Goal: Task Accomplishment & Management: Manage account settings

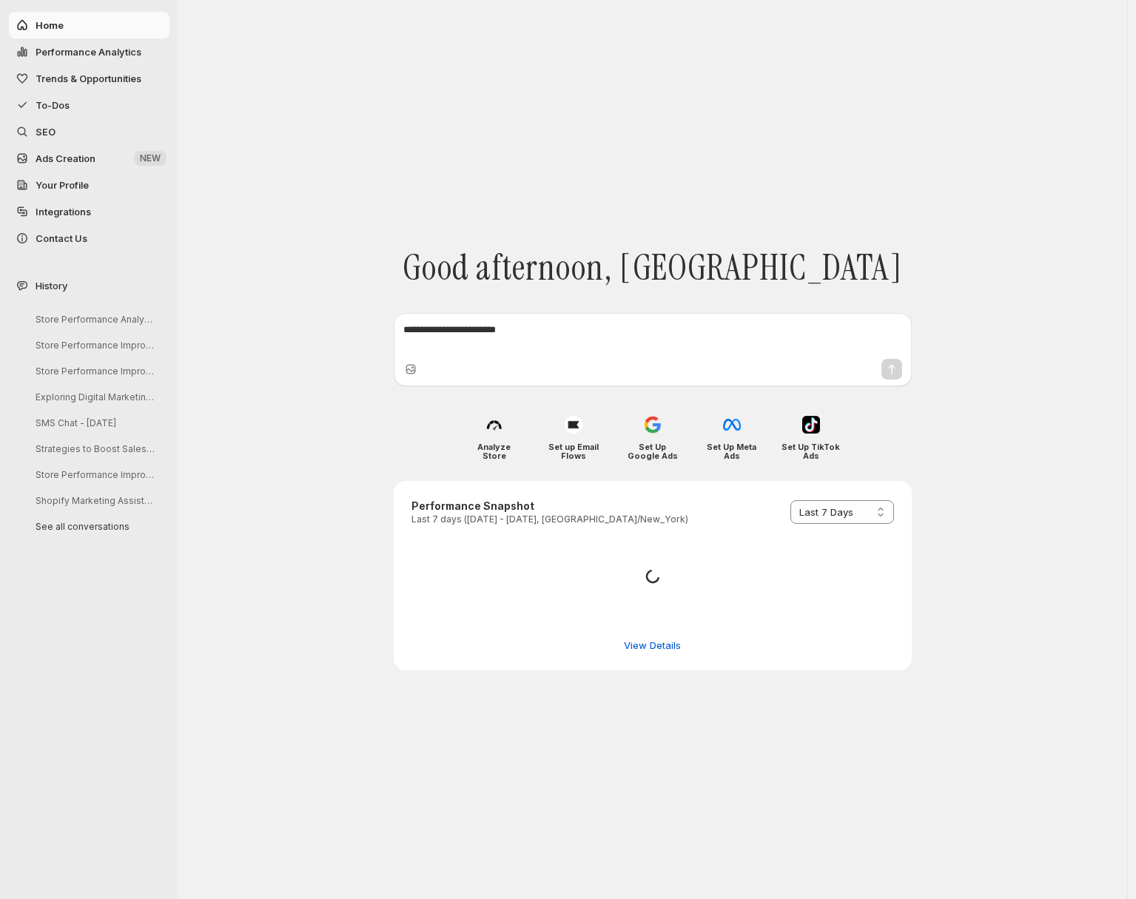
select select "*********"
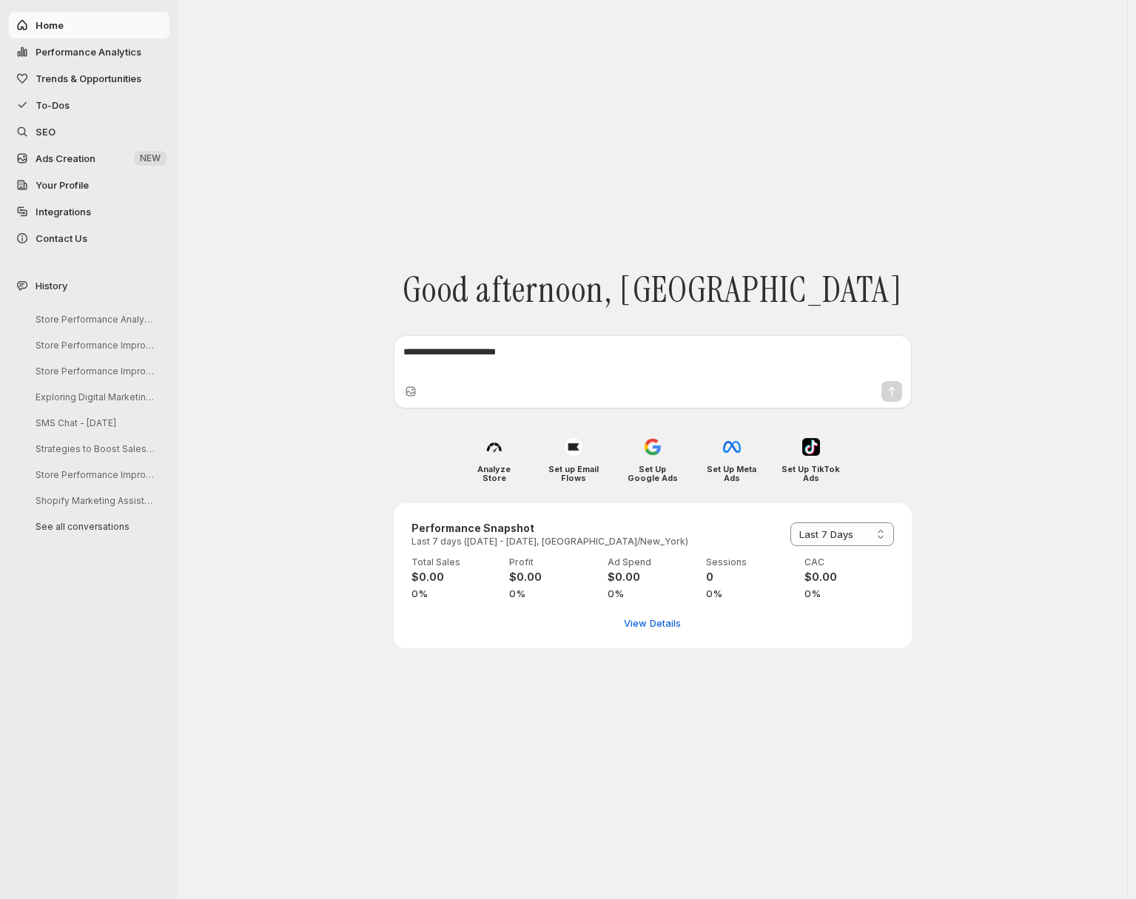
click at [110, 212] on span "Integrations" at bounding box center [101, 211] width 131 height 15
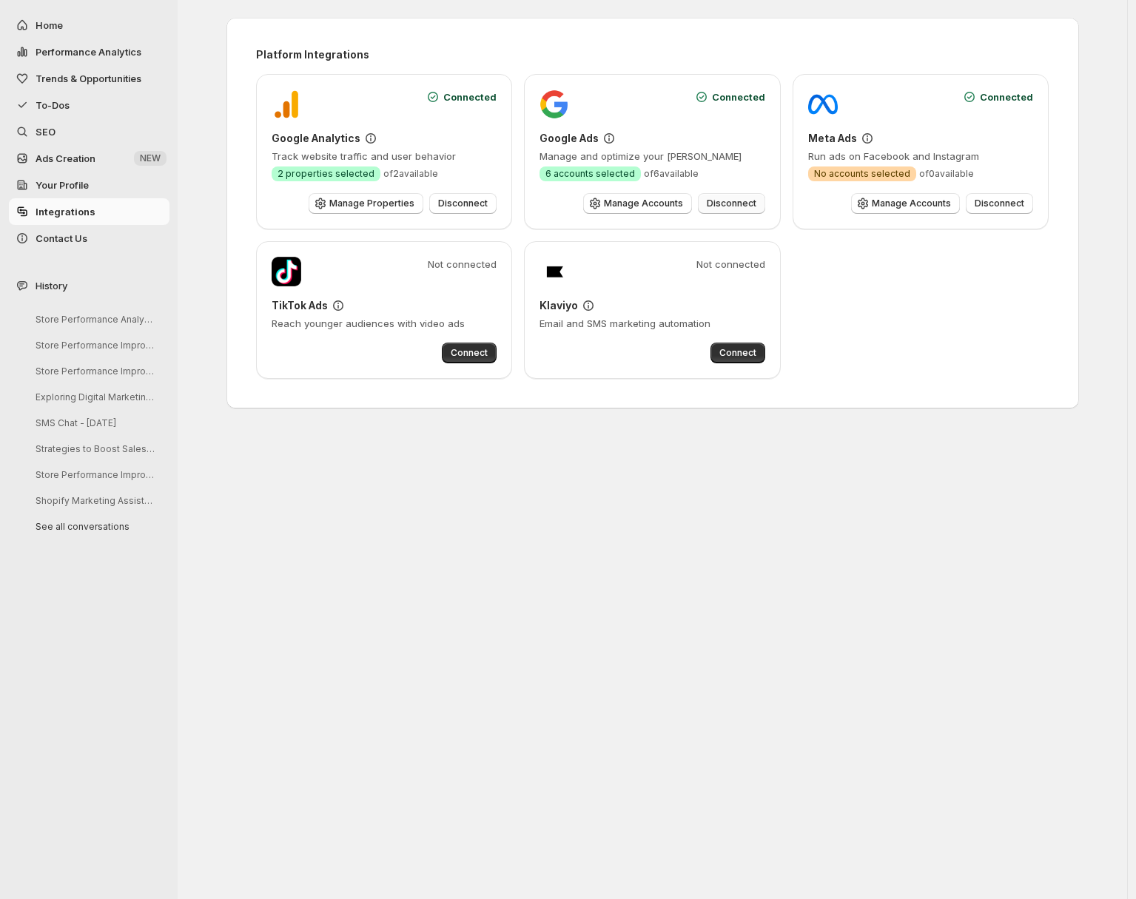
click at [712, 203] on span "Disconnect" at bounding box center [731, 204] width 50 height 12
click at [728, 195] on button "Connect" at bounding box center [737, 185] width 55 height 21
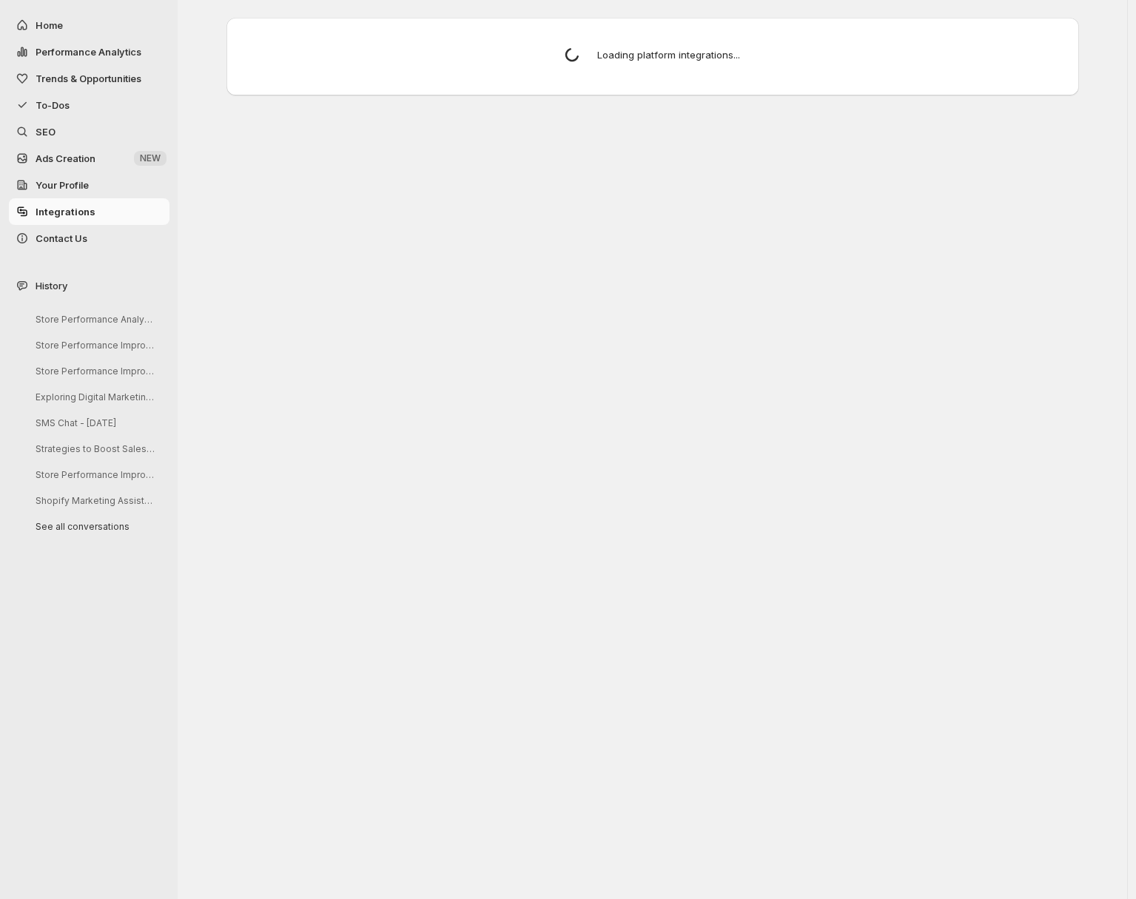
click at [633, 202] on div "Choose how to select products for your blog articles Smart Selection AI picks t…" at bounding box center [652, 449] width 949 height 899
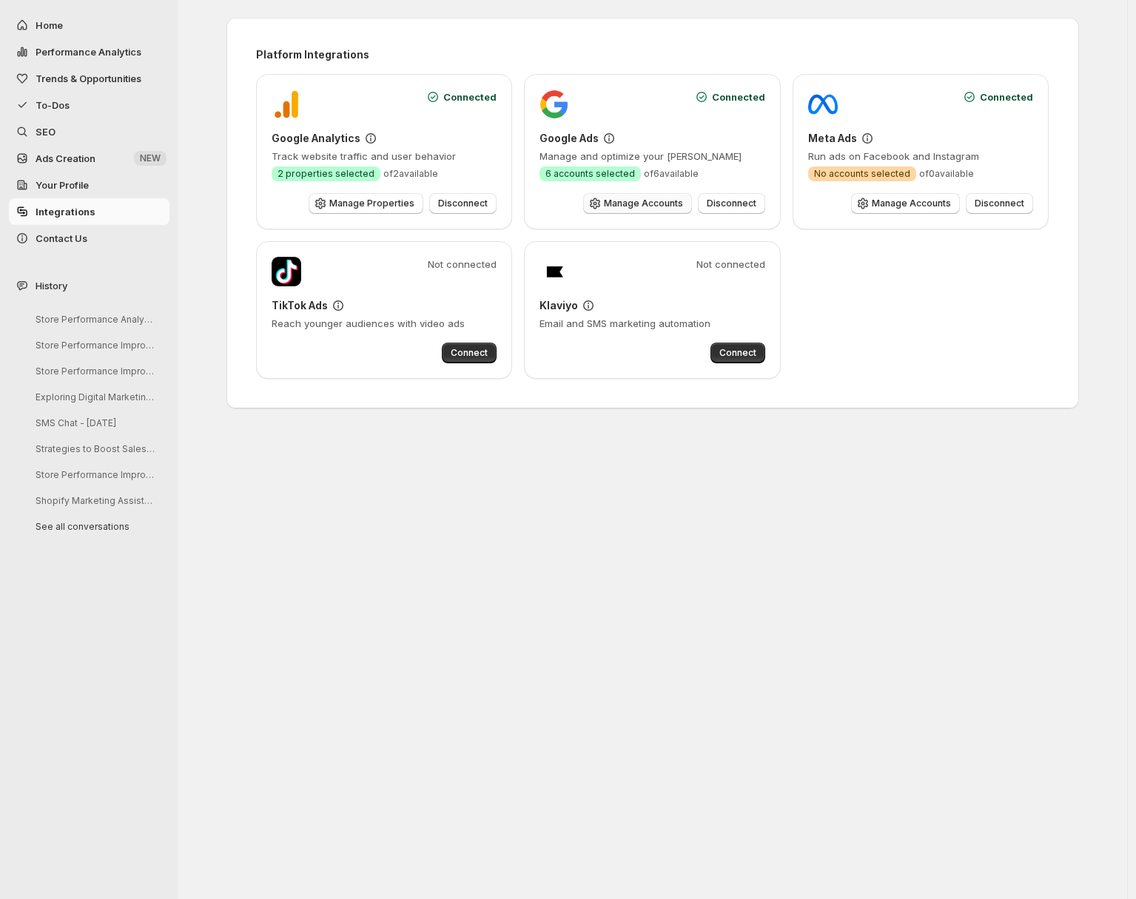
click at [637, 198] on button "Manage Accounts" at bounding box center [637, 203] width 109 height 21
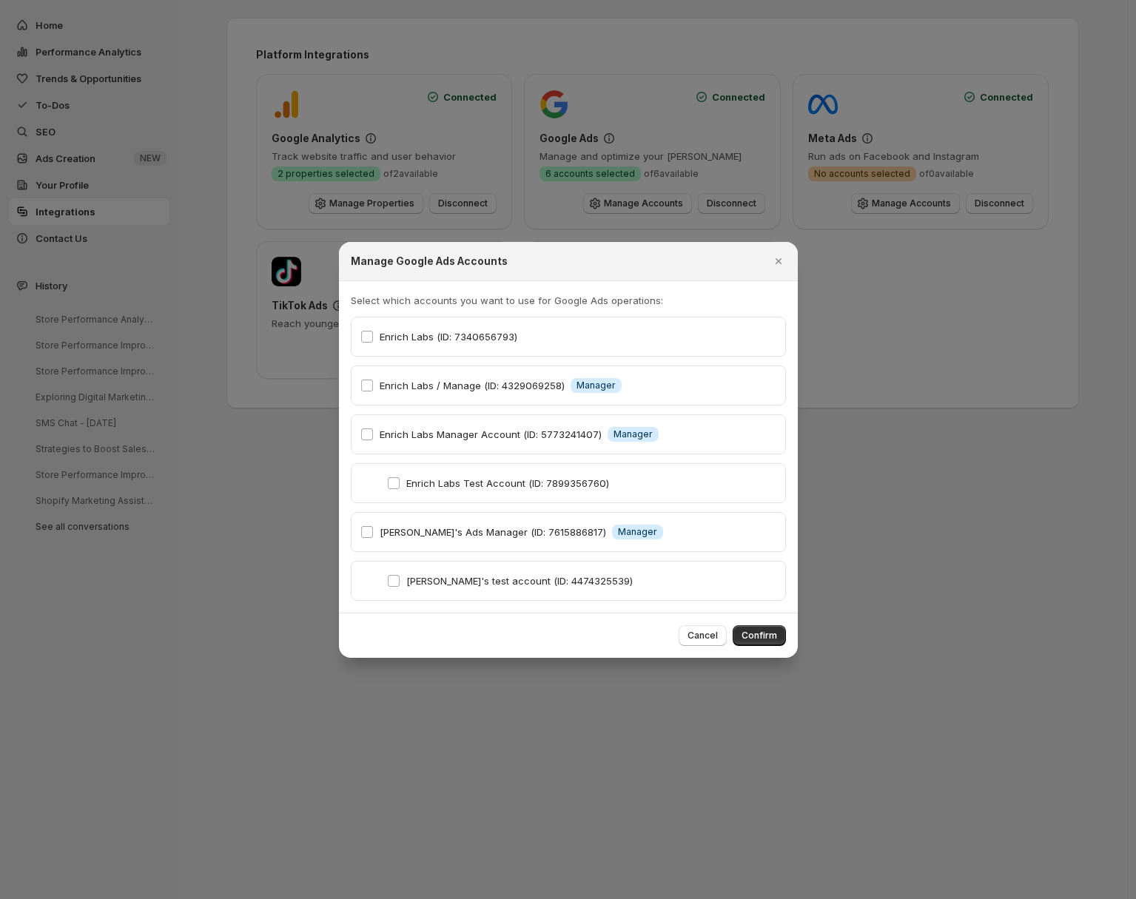
click at [643, 195] on div at bounding box center [568, 449] width 1136 height 899
